Goal: Transaction & Acquisition: Purchase product/service

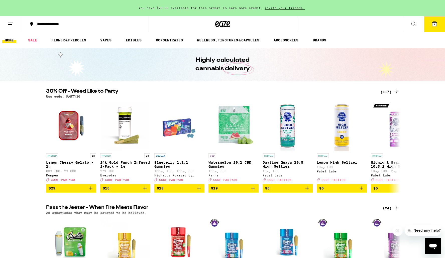
click at [419, 23] on button at bounding box center [413, 24] width 21 height 16
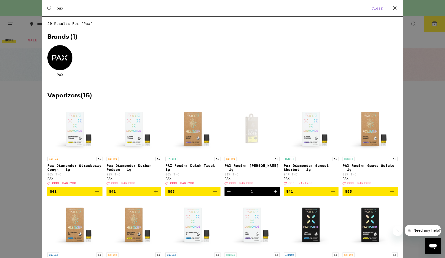
type input "pax"
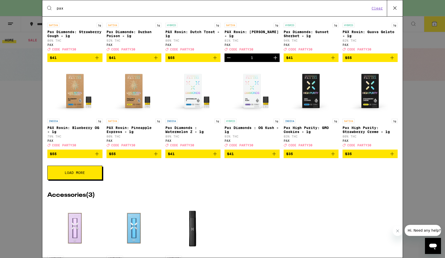
scroll to position [134, 0]
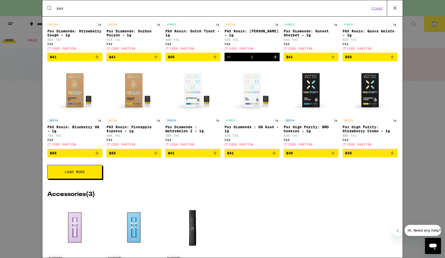
click at [89, 179] on button "Load More" at bounding box center [74, 172] width 55 height 14
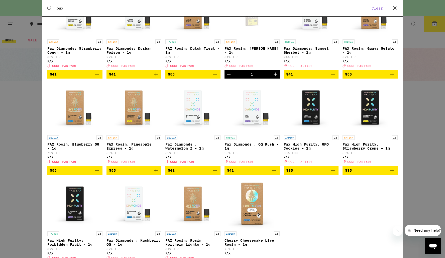
scroll to position [19, 0]
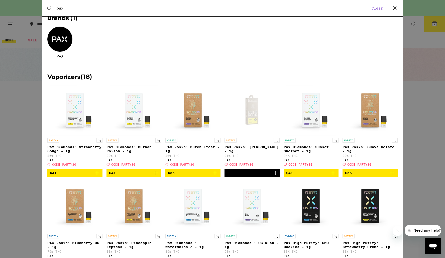
drag, startPoint x: 74, startPoint y: 10, endPoint x: 32, endPoint y: 8, distance: 42.2
click at [32, 8] on div "Search for Products pax Clear 20 results for "pax" Brands ( 1 ) PAX Vaporizers …" at bounding box center [222, 129] width 445 height 258
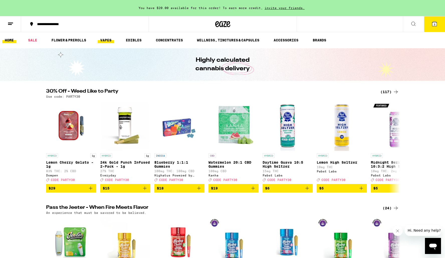
click at [104, 41] on link "VAPES" at bounding box center [106, 40] width 16 height 6
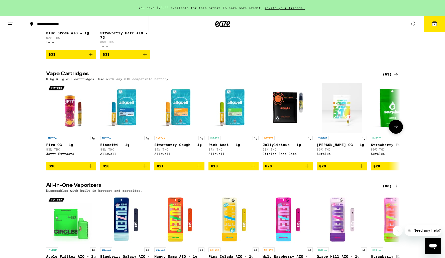
scroll to position [126, 0]
click at [394, 77] on icon at bounding box center [396, 74] width 6 height 6
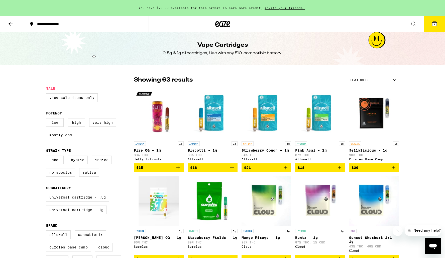
click at [368, 77] on div "Featured" at bounding box center [372, 80] width 53 height 12
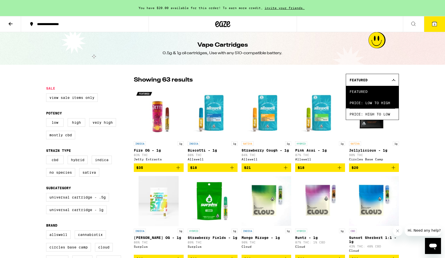
click at [370, 102] on span "Price: Low to High" at bounding box center [373, 102] width 46 height 11
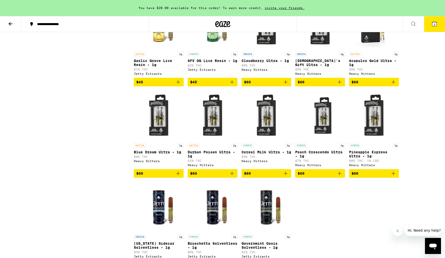
scroll to position [1009, 0]
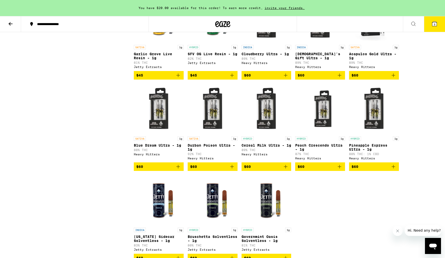
click at [8, 24] on icon at bounding box center [11, 24] width 6 height 6
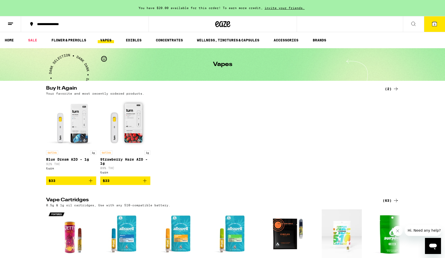
click at [108, 41] on link "VAPES" at bounding box center [106, 40] width 16 height 6
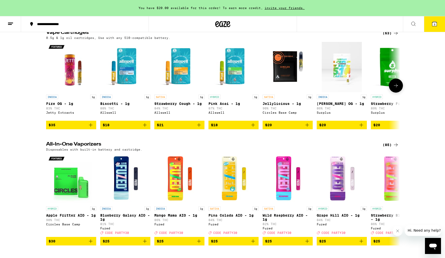
scroll to position [188, 0]
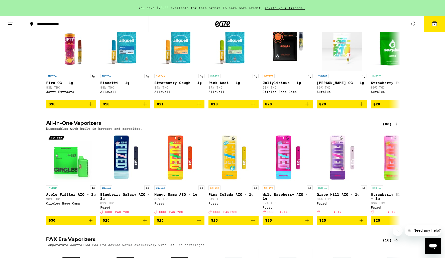
click at [388, 127] on div "(85)" at bounding box center [391, 124] width 16 height 6
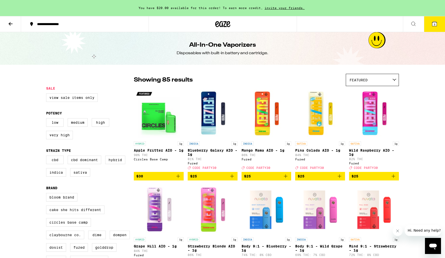
click at [378, 82] on div "Featured" at bounding box center [372, 80] width 53 height 12
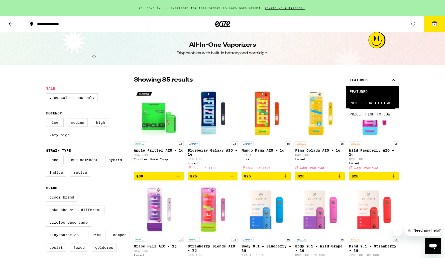
click at [372, 101] on span "Price: Low to High" at bounding box center [373, 102] width 46 height 11
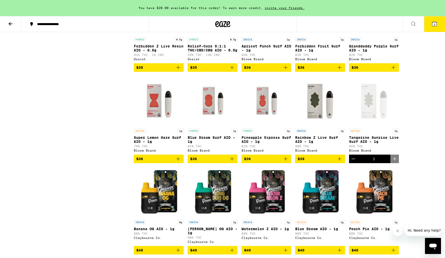
scroll to position [1134, 0]
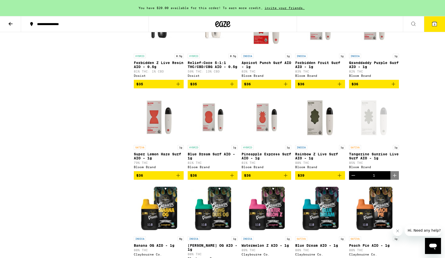
scroll to position [0, 0]
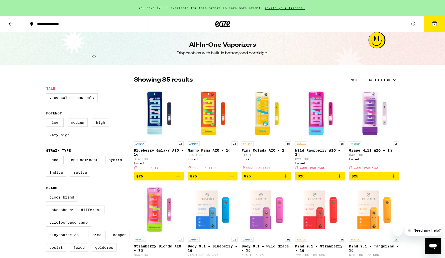
click at [435, 24] on span "3" at bounding box center [435, 24] width 2 height 3
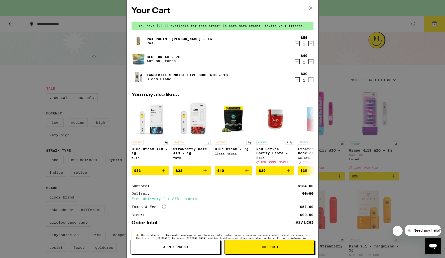
click at [250, 242] on button "Checkout" at bounding box center [270, 247] width 90 height 14
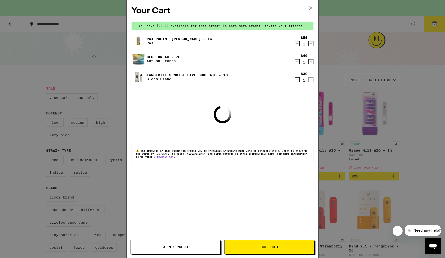
click at [178, 247] on span "Apply Promo" at bounding box center [175, 247] width 25 height 4
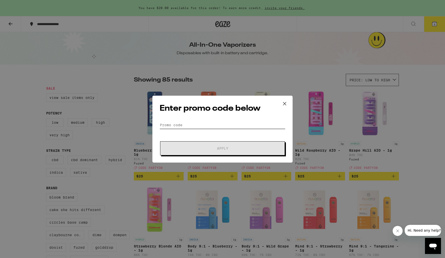
click at [226, 128] on input "Promo Code" at bounding box center [223, 125] width 126 height 8
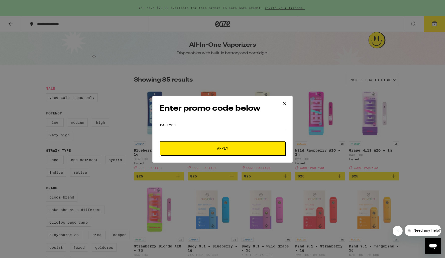
type input "PARTY30"
click at [232, 153] on button "Apply" at bounding box center [222, 148] width 125 height 14
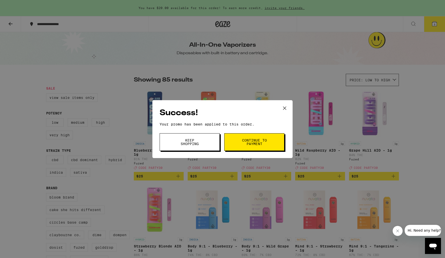
click at [256, 138] on button "Continue to payment" at bounding box center [254, 142] width 60 height 18
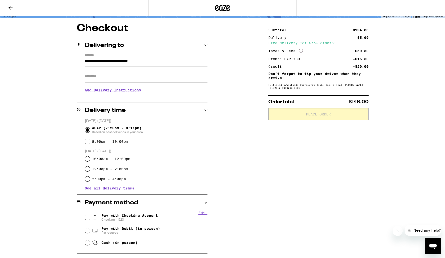
scroll to position [1, 0]
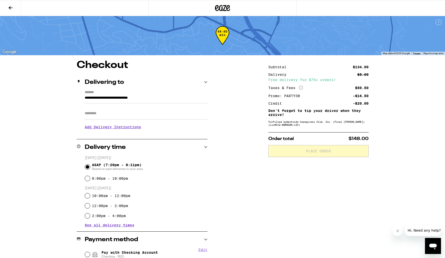
click at [223, 3] on div at bounding box center [222, 8] width 148 height 16
click at [223, 8] on icon at bounding box center [222, 8] width 15 height 9
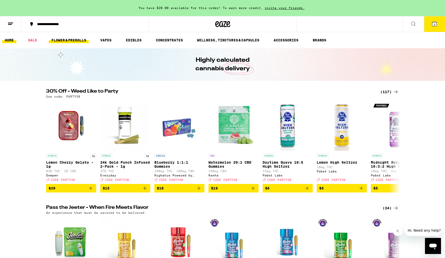
click at [79, 37] on link "FLOWER & PREROLLS" at bounding box center [69, 40] width 40 height 6
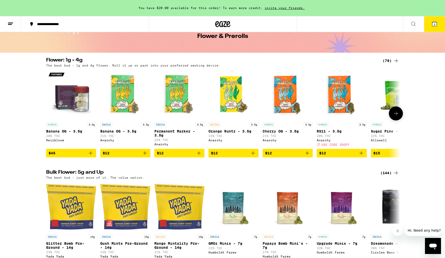
scroll to position [5, 0]
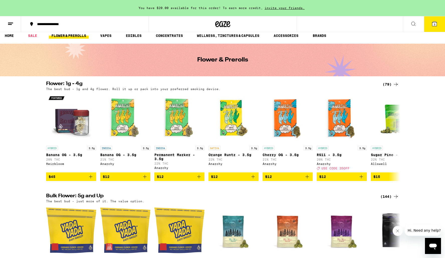
click at [387, 85] on div "(79)" at bounding box center [391, 84] width 16 height 6
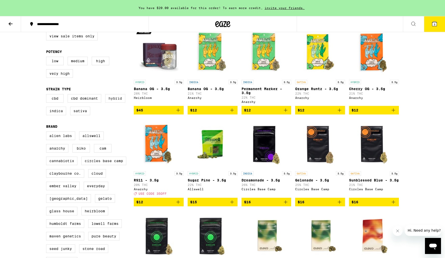
scroll to position [62, 0]
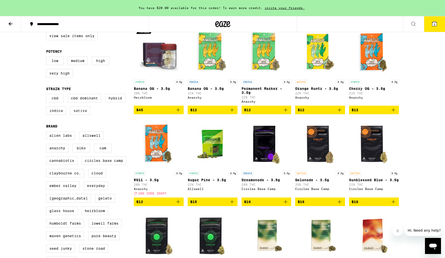
click at [74, 115] on label "Sativa" at bounding box center [80, 110] width 20 height 9
click at [47, 95] on input "Sativa" at bounding box center [47, 95] width 0 height 0
checkbox input "true"
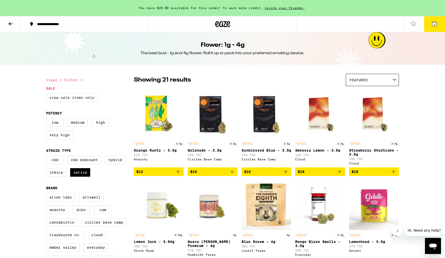
click at [61, 101] on label "View Sale Items Only" at bounding box center [72, 97] width 52 height 9
click at [47, 94] on input "View Sale Items Only" at bounding box center [47, 94] width 0 height 0
checkbox input "true"
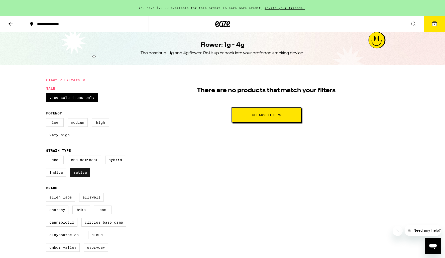
click at [89, 177] on label "Sativa" at bounding box center [80, 172] width 20 height 9
click at [47, 156] on input "Sativa" at bounding box center [47, 156] width 0 height 0
checkbox input "false"
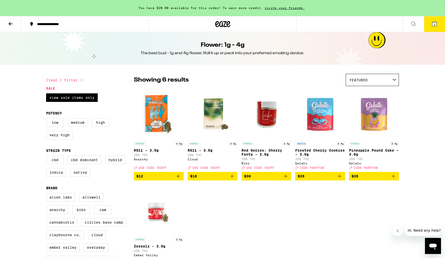
click at [224, 22] on icon at bounding box center [223, 24] width 8 height 6
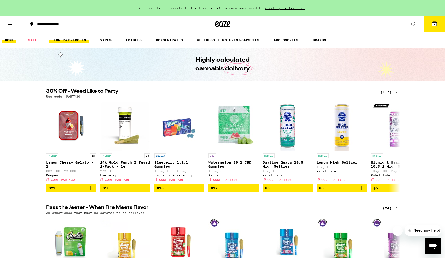
click at [67, 40] on link "FLOWER & PREROLLS" at bounding box center [69, 40] width 40 height 6
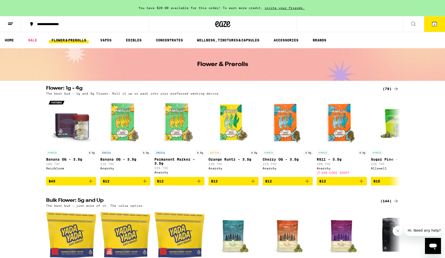
click at [88, 202] on h2 "Bulk Flower: 5g and Up" at bounding box center [210, 201] width 328 height 6
click at [387, 204] on div "(144)" at bounding box center [390, 201] width 19 height 6
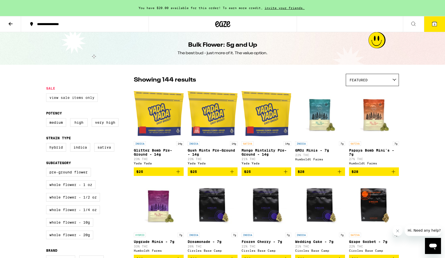
click at [79, 100] on label "View Sale Items Only" at bounding box center [72, 97] width 52 height 9
click at [47, 94] on input "View Sale Items Only" at bounding box center [47, 94] width 0 height 0
checkbox input "true"
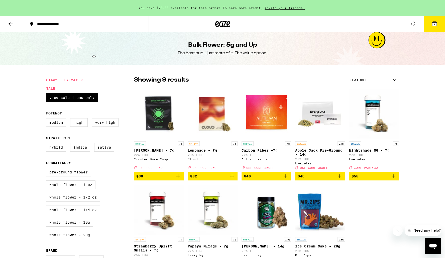
click at [435, 27] on button "3" at bounding box center [434, 24] width 21 height 16
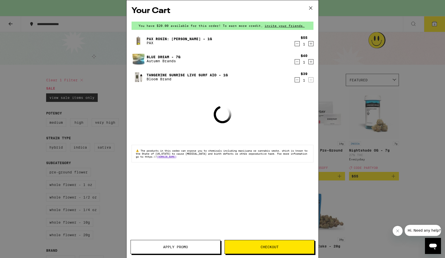
click at [298, 61] on icon "Decrement" at bounding box center [297, 62] width 5 height 6
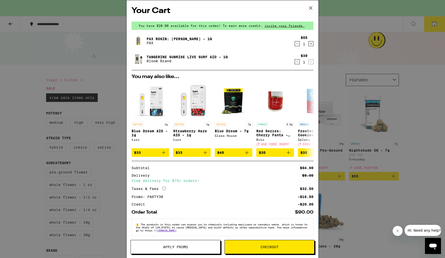
click at [297, 60] on icon "Decrement" at bounding box center [297, 62] width 5 height 6
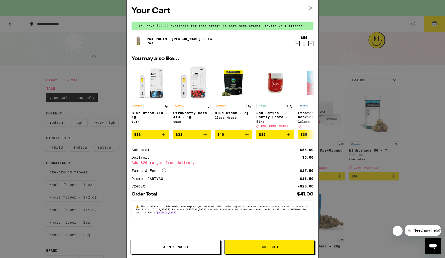
click at [410, 208] on div "Your Cart You have $20.00 available for this order! To earn more credit, invite…" at bounding box center [222, 129] width 445 height 258
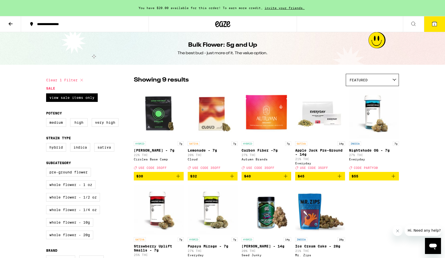
click at [9, 23] on icon at bounding box center [11, 24] width 6 height 6
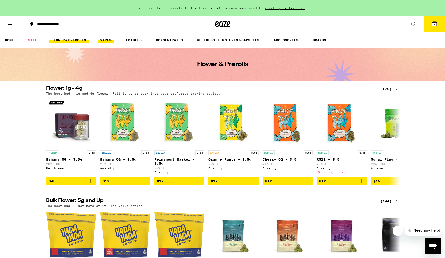
click at [108, 38] on link "VAPES" at bounding box center [106, 40] width 16 height 6
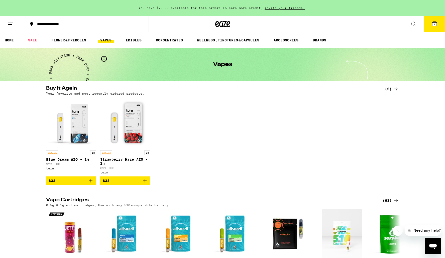
scroll to position [85, 0]
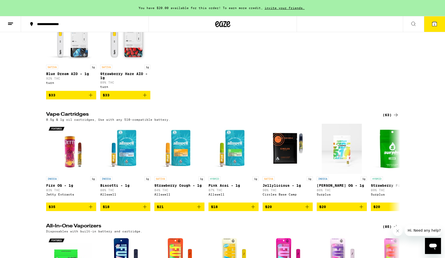
click at [393, 118] on icon at bounding box center [396, 115] width 6 height 6
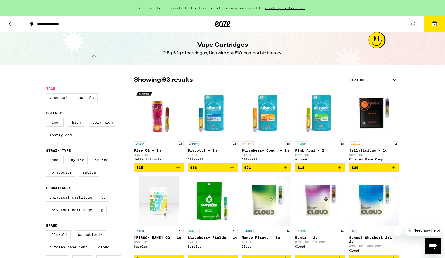
click at [82, 95] on label "View Sale Items Only" at bounding box center [72, 97] width 52 height 9
click at [47, 94] on input "View Sale Items Only" at bounding box center [47, 94] width 0 height 0
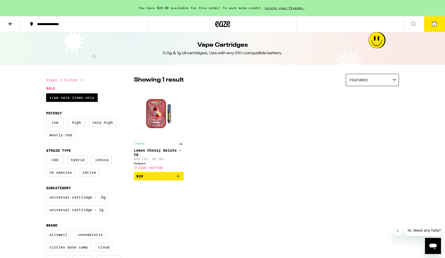
click at [150, 120] on img "Open page for Lemon Cherry Gelato - 1g from Dompen" at bounding box center [159, 114] width 50 height 50
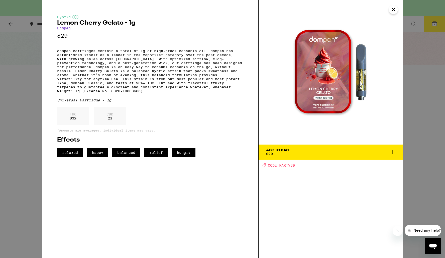
click at [395, 11] on icon "Close" at bounding box center [394, 10] width 6 height 8
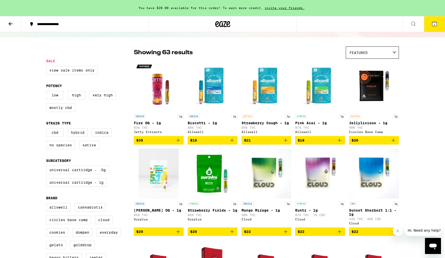
scroll to position [26, 0]
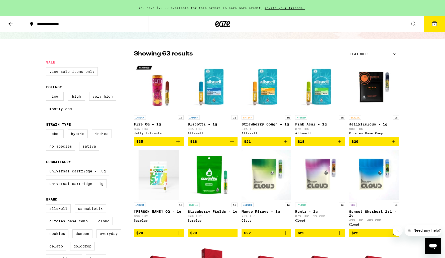
click at [90, 72] on label "View Sale Items Only" at bounding box center [72, 71] width 52 height 9
click at [47, 68] on input "View Sale Items Only" at bounding box center [47, 68] width 0 height 0
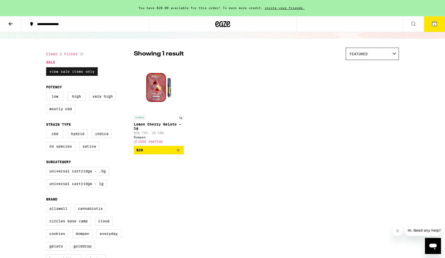
click at [90, 72] on label "View Sale Items Only" at bounding box center [72, 71] width 52 height 9
click at [47, 68] on input "View Sale Items Only" at bounding box center [47, 68] width 0 height 0
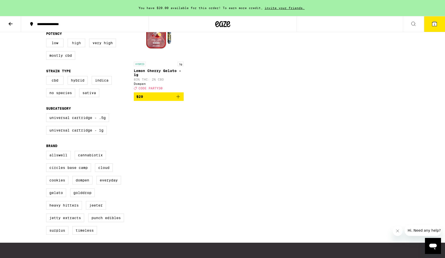
scroll to position [103, 0]
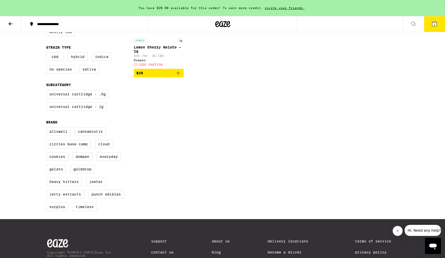
checkbox input "false"
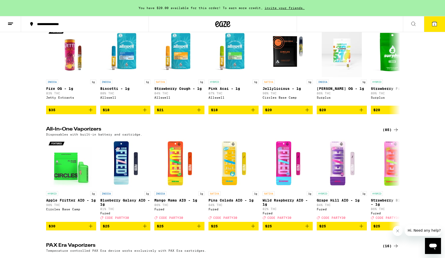
scroll to position [205, 0]
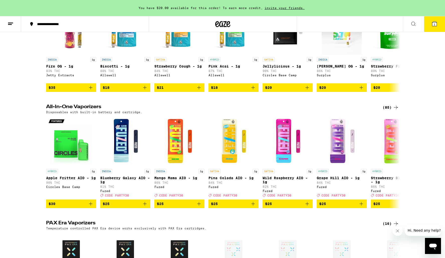
click at [393, 110] on div "(85)" at bounding box center [391, 107] width 16 height 6
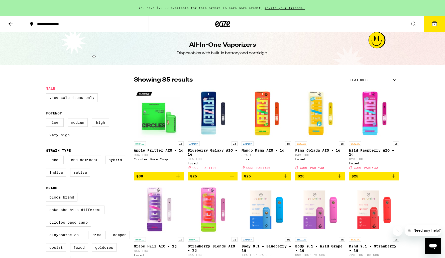
click at [81, 101] on label "View Sale Items Only" at bounding box center [72, 97] width 52 height 9
click at [47, 94] on input "View Sale Items Only" at bounding box center [47, 94] width 0 height 0
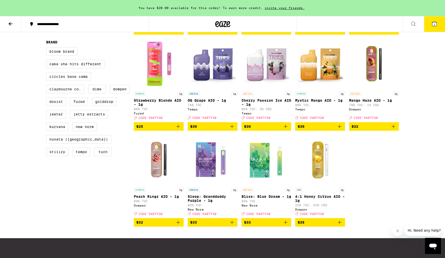
scroll to position [145, 0]
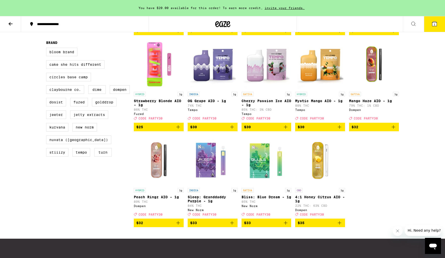
click at [262, 199] on p "Bliss: Blue Dream - 1g" at bounding box center [267, 197] width 50 height 4
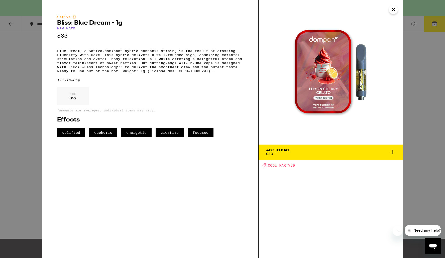
click at [429, 41] on div "Sativa Bliss: Blue Dream - 1g New Norm $33 Blue Dream, a Sativa-dominant hybrid…" at bounding box center [222, 129] width 445 height 258
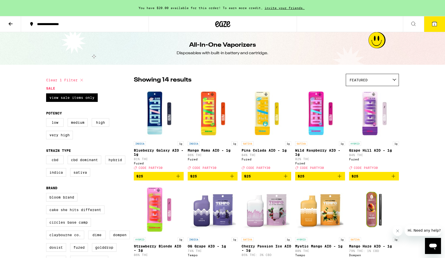
click at [81, 81] on icon at bounding box center [82, 80] width 6 height 6
checkbox input "false"
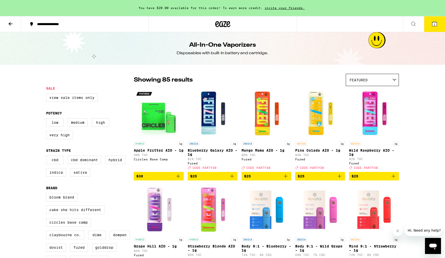
click at [217, 22] on icon at bounding box center [217, 24] width 4 height 6
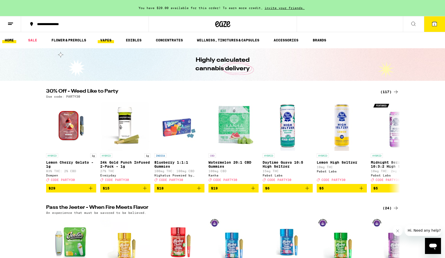
click at [109, 39] on link "VAPES" at bounding box center [106, 40] width 16 height 6
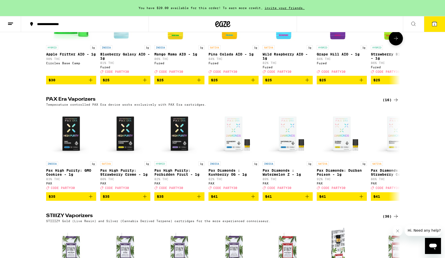
scroll to position [351, 0]
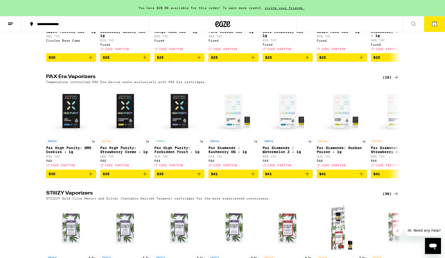
click at [388, 80] on div "(16)" at bounding box center [391, 77] width 16 height 6
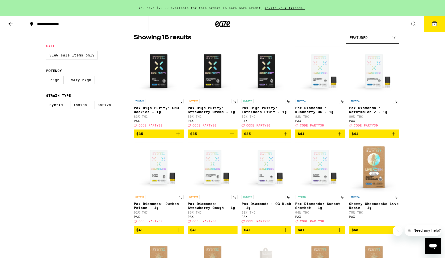
scroll to position [32, 0]
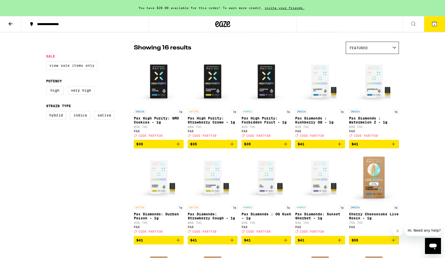
click at [76, 65] on label "View Sale Items Only" at bounding box center [72, 65] width 52 height 9
click at [47, 62] on input "View Sale Items Only" at bounding box center [47, 62] width 0 height 0
checkbox input "true"
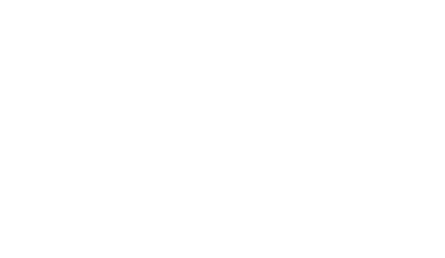
scroll to position [186, 0]
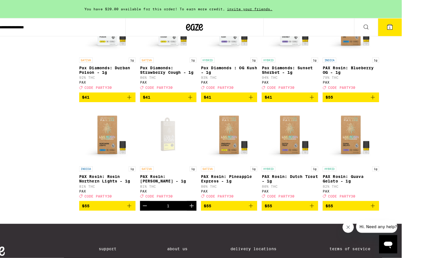
click at [271, 162] on p "PAX Rosin: Dutch Treat - 1g" at bounding box center [294, 158] width 50 height 8
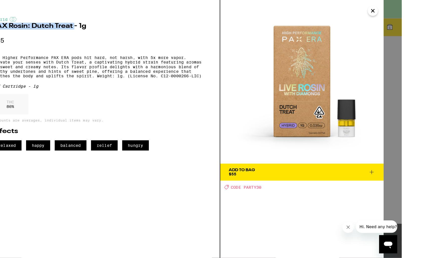
drag, startPoint x: 93, startPoint y: 25, endPoint x: 21, endPoint y: 22, distance: 72.1
click at [31, 22] on h2 "PAX Rosin: Dutch Treat - 1g" at bounding box center [124, 23] width 186 height 6
click at [364, 151] on icon at bounding box center [367, 152] width 6 height 6
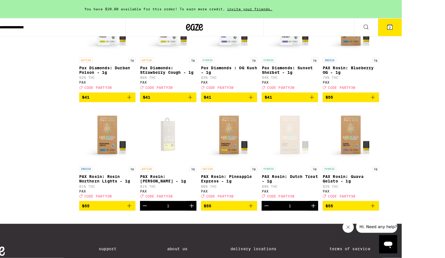
scroll to position [181, 0]
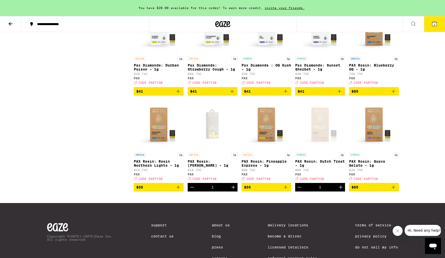
click at [432, 24] on button "2" at bounding box center [434, 24] width 21 height 16
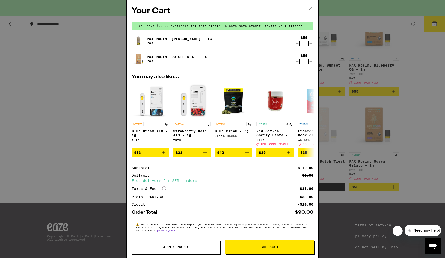
click at [252, 249] on button "Checkout" at bounding box center [270, 247] width 90 height 14
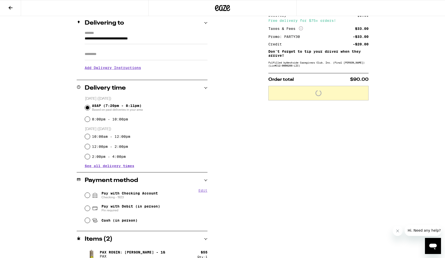
scroll to position [65, 0]
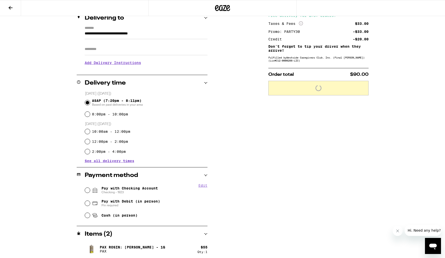
click at [146, 201] on span "Pay with Debit (in person)" at bounding box center [131, 201] width 59 height 4
click at [90, 201] on input "Pay with Debit (in person) Pin required" at bounding box center [87, 203] width 5 height 5
radio input "true"
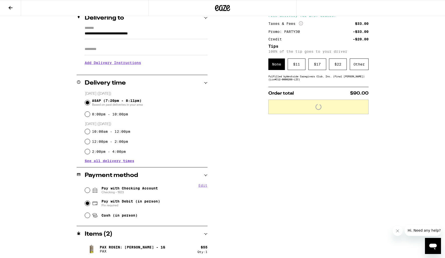
click at [138, 188] on span "Pay with Checking Account Checking - 1923" at bounding box center [130, 190] width 56 height 8
click at [90, 188] on input "Pay with Checking Account Checking - 1923" at bounding box center [87, 190] width 5 height 5
radio input "true"
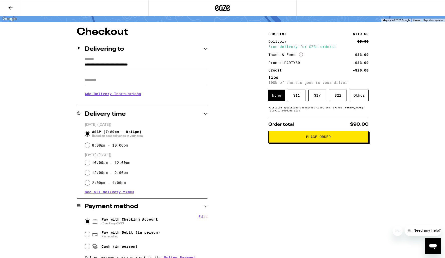
scroll to position [34, 0]
click at [295, 95] on div "$ 11" at bounding box center [297, 96] width 18 height 12
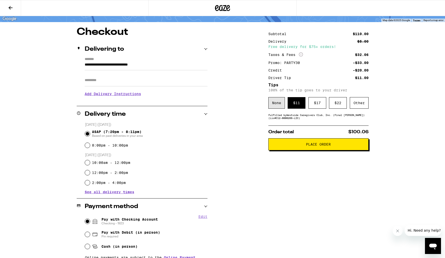
click at [283, 104] on div "None" at bounding box center [277, 103] width 17 height 12
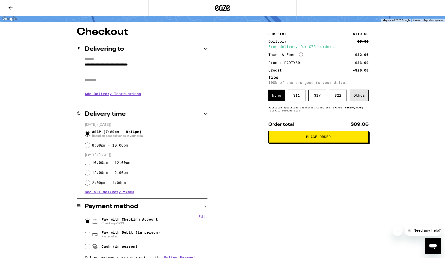
click at [361, 96] on div "Other" at bounding box center [359, 96] width 19 height 12
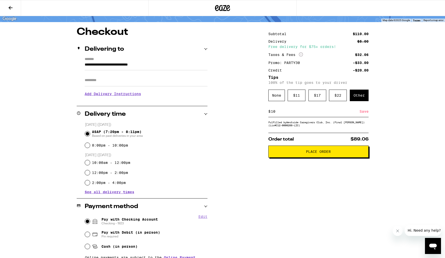
type input "10"
click at [362, 113] on div "Save" at bounding box center [364, 111] width 9 height 11
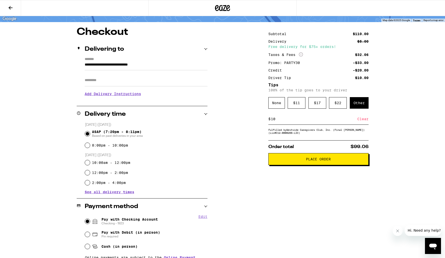
click at [366, 119] on div "Clear" at bounding box center [363, 118] width 11 height 11
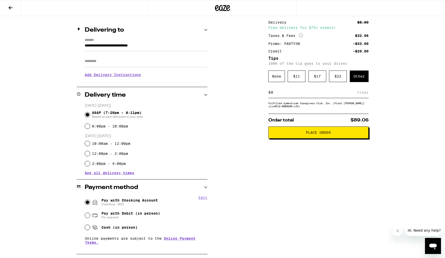
scroll to position [49, 0]
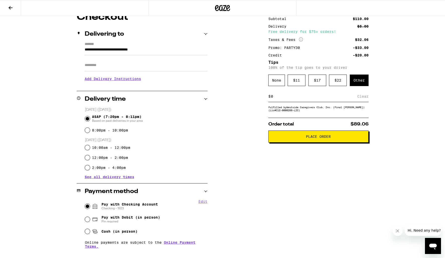
click at [177, 71] on input "Apt/Suite" at bounding box center [146, 65] width 123 height 12
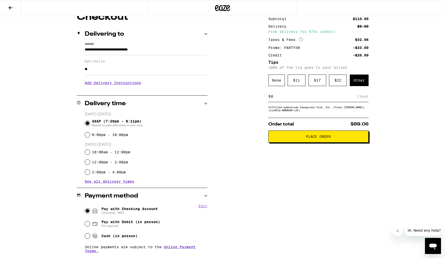
type input "**"
click at [242, 96] on div "**********" at bounding box center [222, 163] width 361 height 303
click at [297, 138] on span "Place Order" at bounding box center [319, 137] width 92 height 4
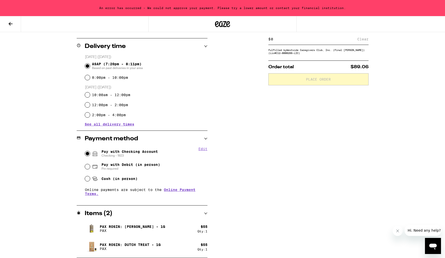
scroll to position [122, 0]
click at [88, 168] on input "Pay with Debit (in person) Pin required" at bounding box center [87, 166] width 5 height 5
radio input "true"
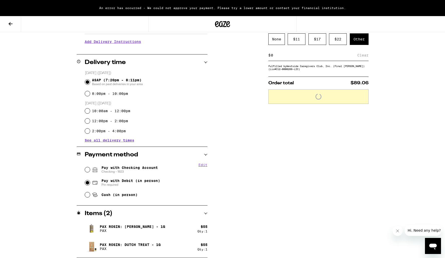
scroll to position [106, 0]
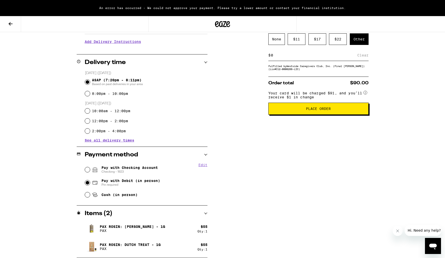
click at [309, 110] on span "Place Order" at bounding box center [318, 109] width 25 height 4
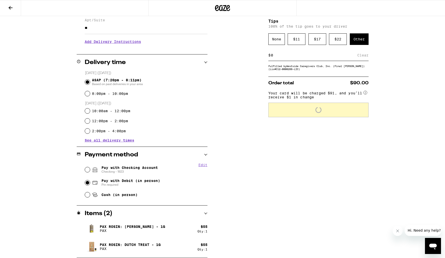
scroll to position [90, 0]
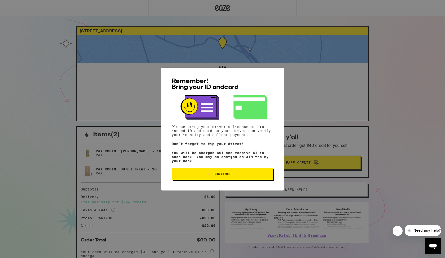
click at [226, 176] on span "Continue" at bounding box center [223, 174] width 18 height 4
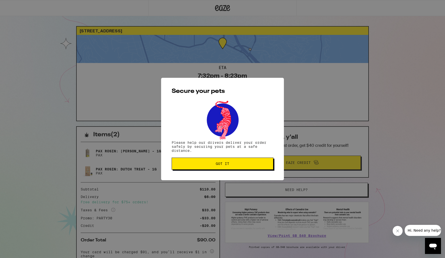
click at [226, 162] on span "Got it" at bounding box center [223, 164] width 14 height 4
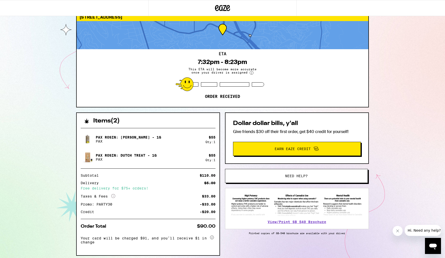
scroll to position [28, 0]
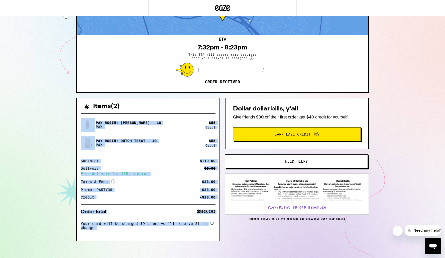
drag, startPoint x: 215, startPoint y: 216, endPoint x: 79, endPoint y: 117, distance: 168.3
click at [79, 117] on div "PAX Rosin: [PERSON_NAME] - 1g PAX $ 55 Qty: 1 PAX Rosin: Dutch Treat - 1g PAX $…" at bounding box center [148, 174] width 143 height 131
copy div "PAX Rosin: [PERSON_NAME] - 1g PAX $ 55 Qty: 1 PAX Rosin: Dutch Treat - 1g PAX $…"
